Goal: Transaction & Acquisition: Purchase product/service

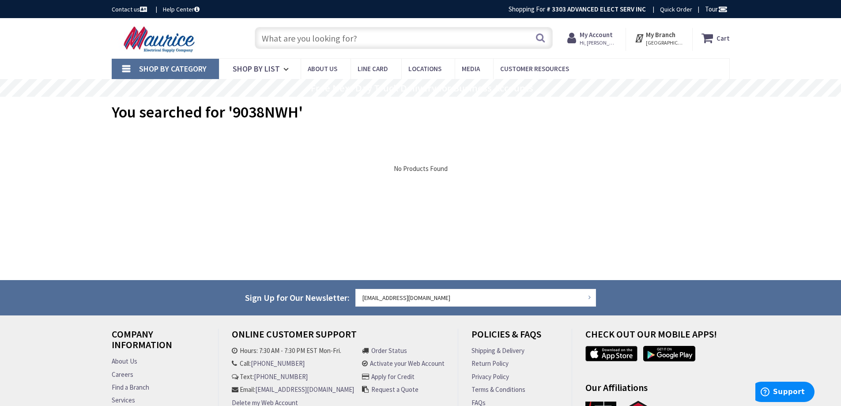
click at [354, 41] on input "text" at bounding box center [404, 38] width 298 height 22
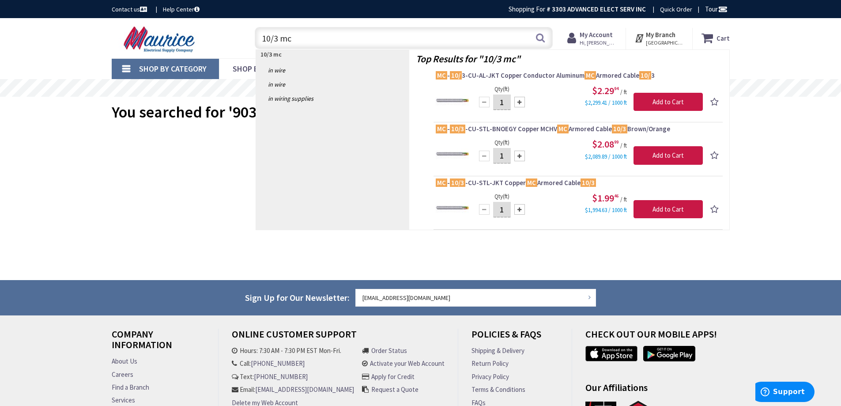
drag, startPoint x: 294, startPoint y: 42, endPoint x: 250, endPoint y: 40, distance: 43.8
click at [250, 40] on div "10/3 mc 10/3 mc Search" at bounding box center [402, 37] width 316 height 28
type input "disconnect"
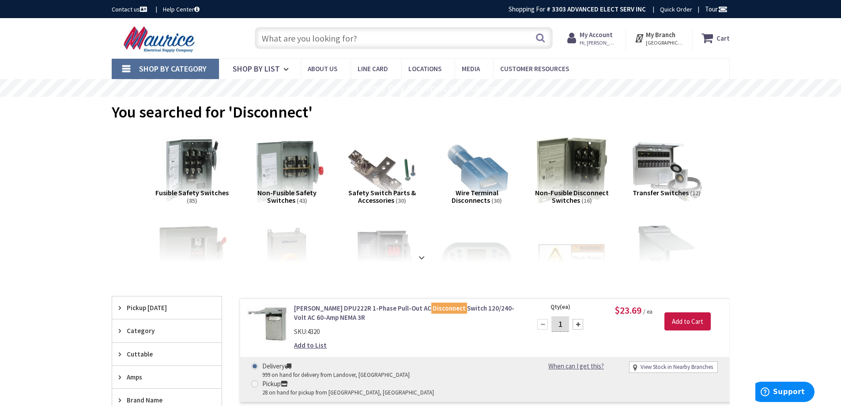
click at [295, 176] on img at bounding box center [287, 170] width 80 height 80
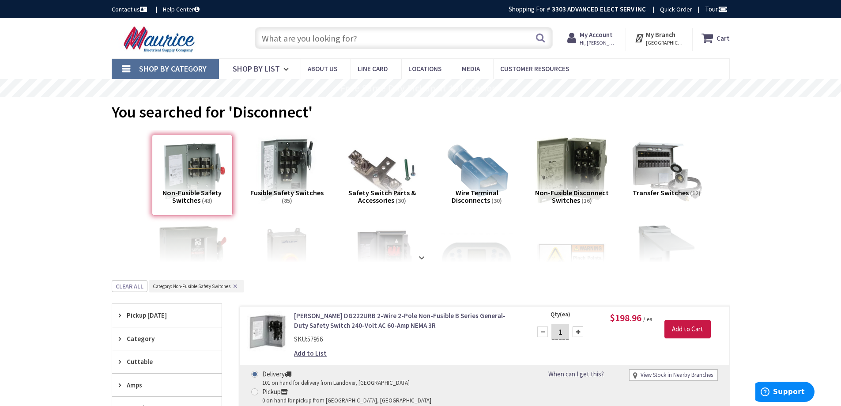
click at [201, 172] on div "Non-Fusible Safety Switches (43)" at bounding box center [192, 175] width 81 height 81
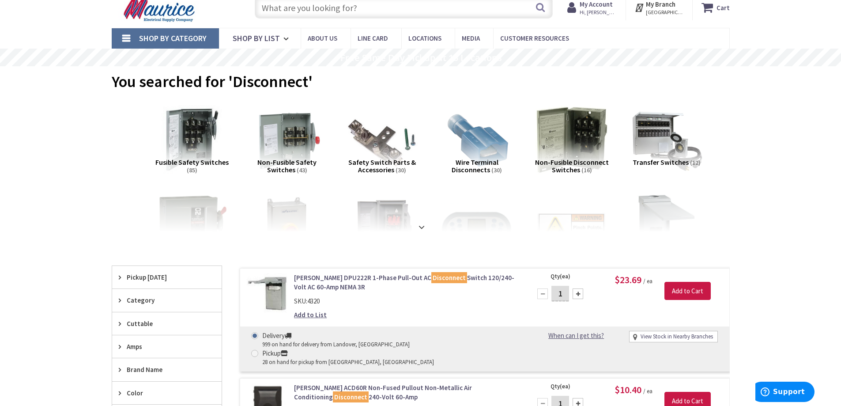
scroll to position [132, 0]
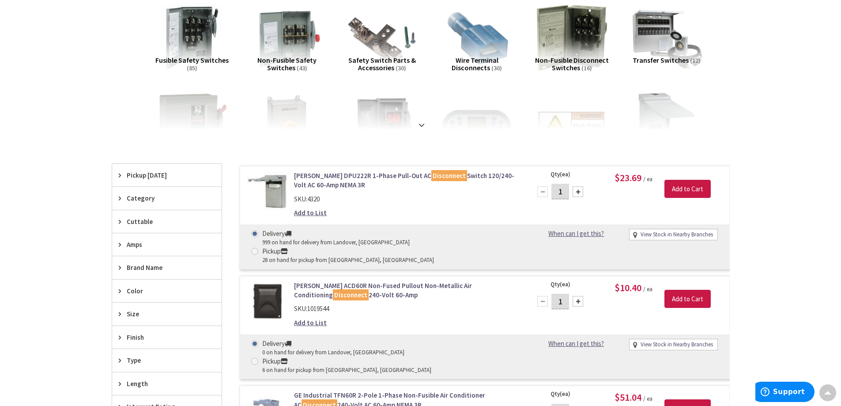
click at [137, 245] on span "Amps" at bounding box center [163, 244] width 72 height 9
click at [140, 273] on span "30 Amp" at bounding box center [166, 276] width 109 height 15
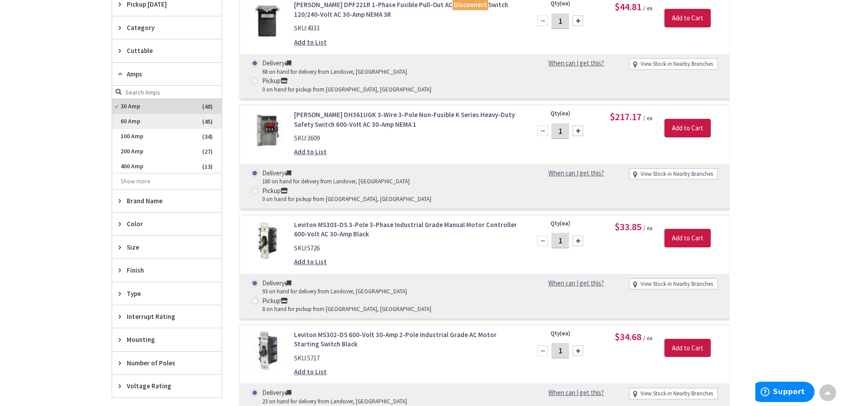
scroll to position [368, 0]
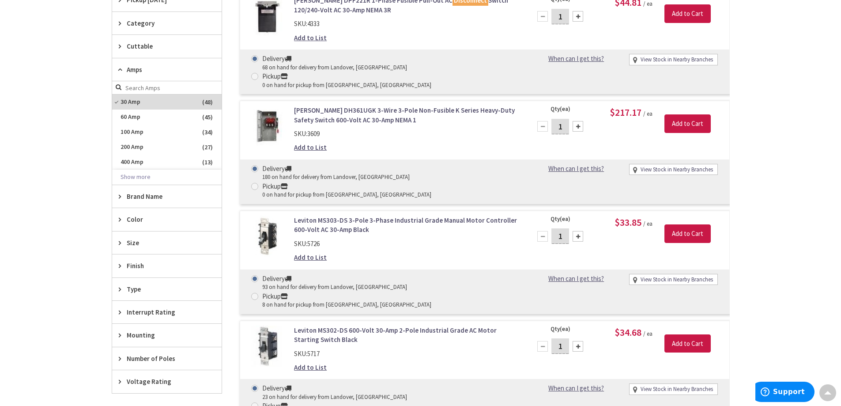
click at [152, 288] on span "Type" at bounding box center [163, 288] width 72 height 9
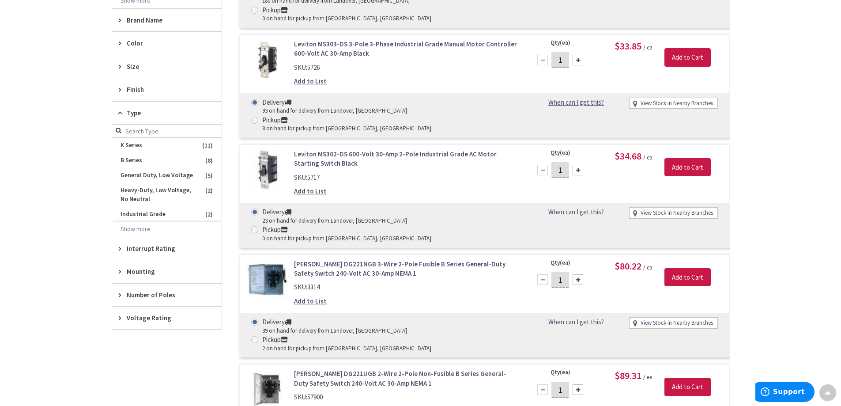
scroll to position [545, 0]
click at [159, 316] on span "Voltage Rating" at bounding box center [163, 317] width 72 height 9
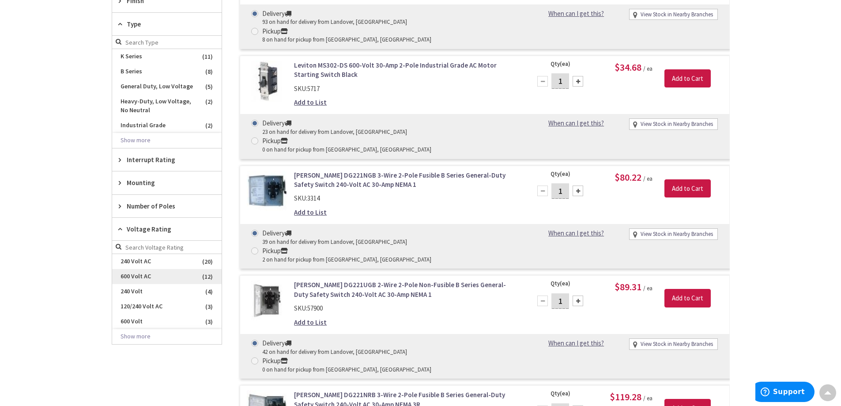
click at [138, 277] on span "600 Volt AC" at bounding box center [166, 276] width 109 height 15
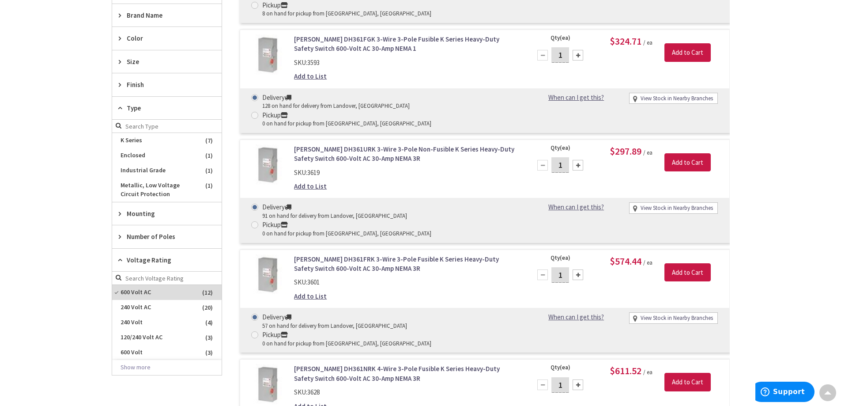
scroll to position [454, 0]
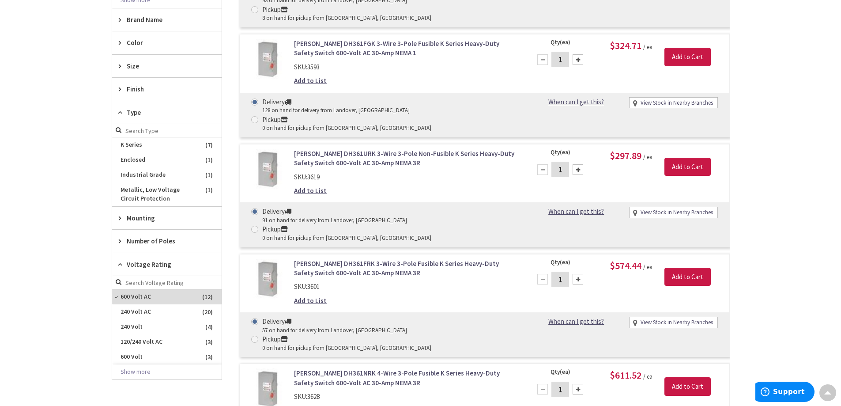
click at [144, 241] on span "Number of Poles" at bounding box center [163, 240] width 72 height 9
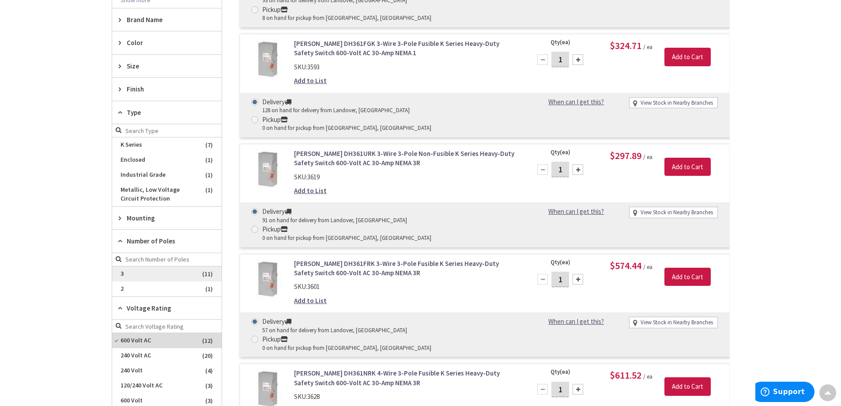
click at [127, 272] on span "3" at bounding box center [166, 273] width 109 height 15
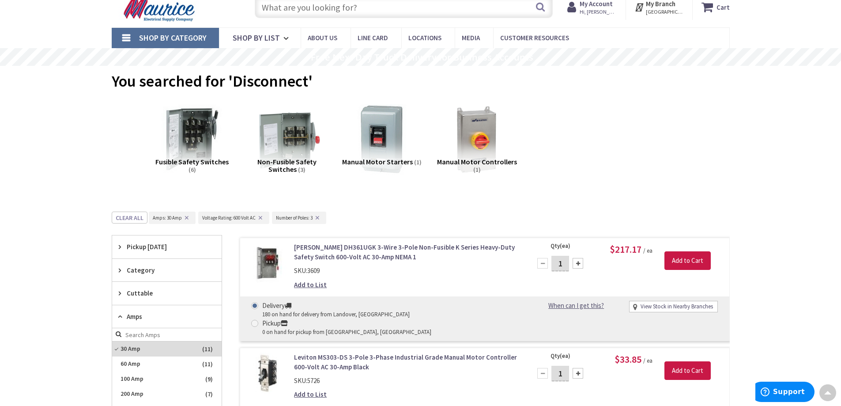
scroll to position [0, 0]
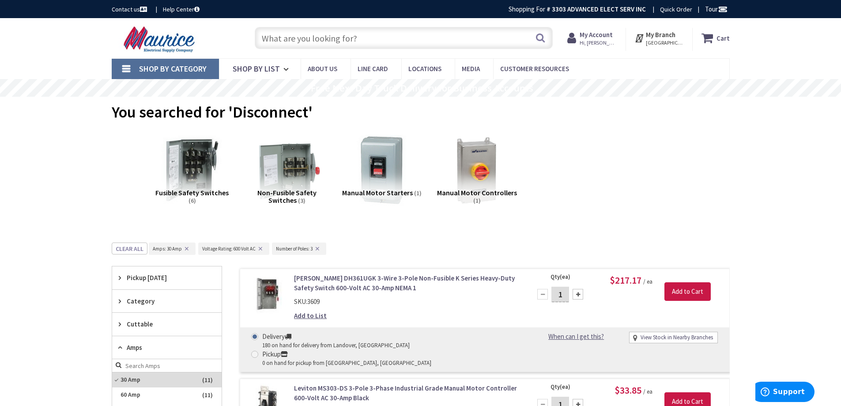
click at [390, 44] on input "text" at bounding box center [404, 38] width 298 height 22
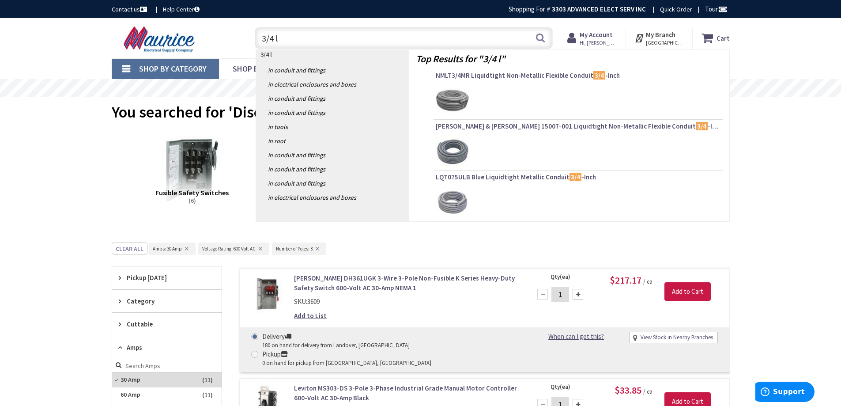
type input "3/4 lt"
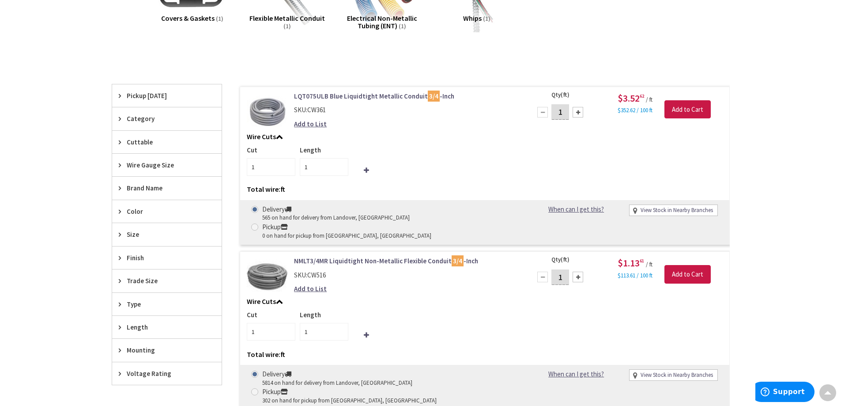
scroll to position [44, 0]
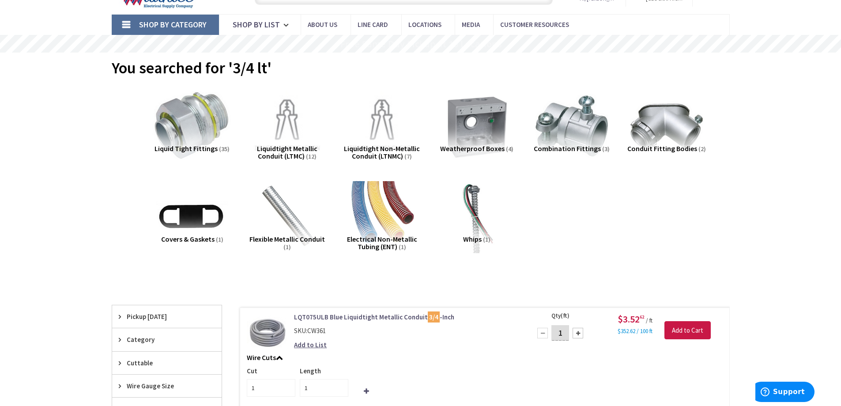
click at [217, 121] on img at bounding box center [192, 126] width 80 height 80
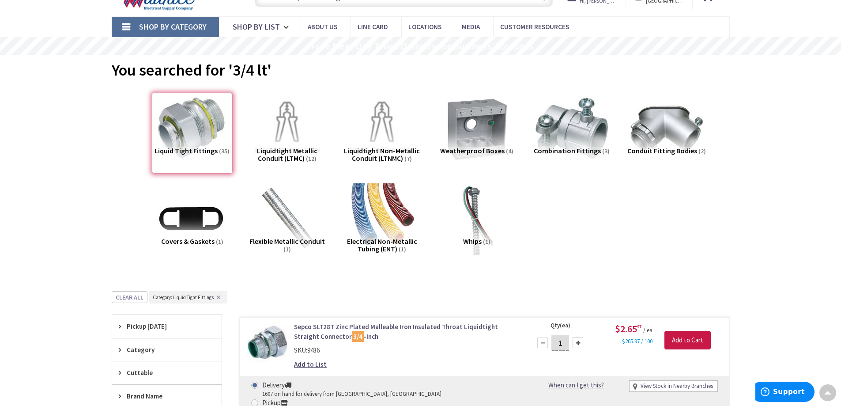
scroll to position [0, 0]
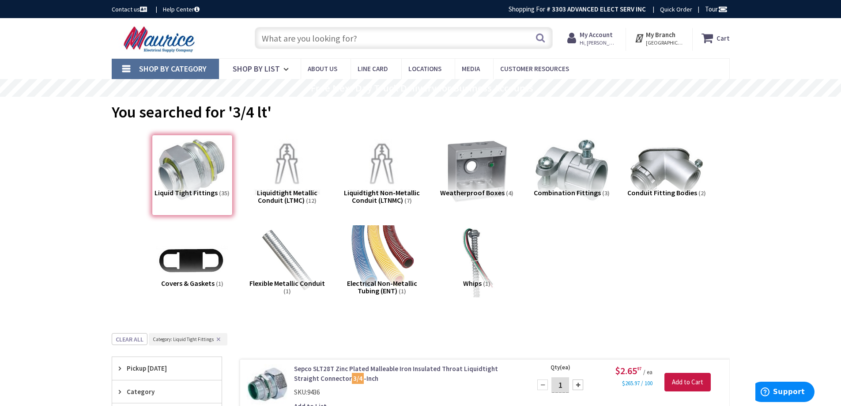
click at [434, 41] on input "text" at bounding box center [404, 38] width 298 height 22
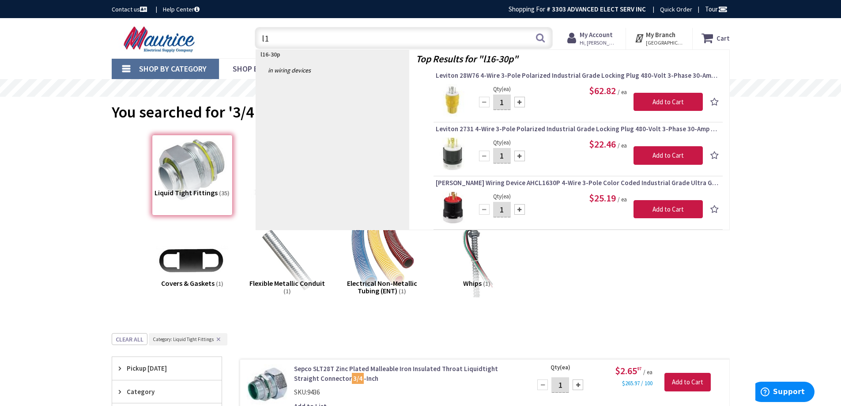
type input "l"
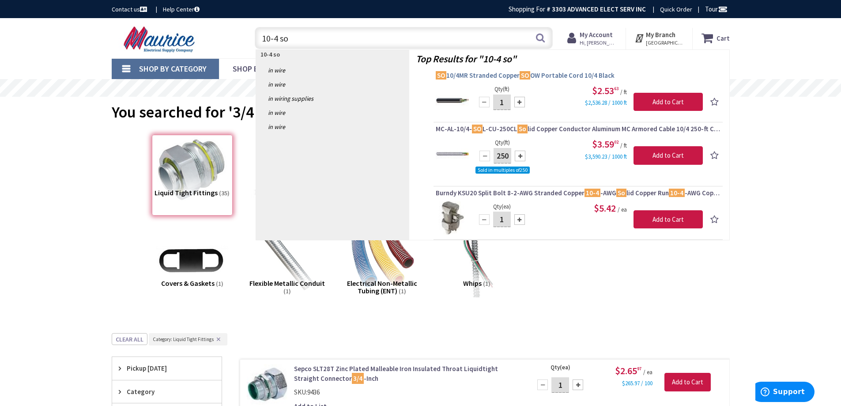
type input "10-4 so"
click at [572, 74] on span "SO 10/4MR Stranded Copper SO OW Portable Cord 10/4 Black" at bounding box center [578, 75] width 285 height 9
